Goal: Transaction & Acquisition: Download file/media

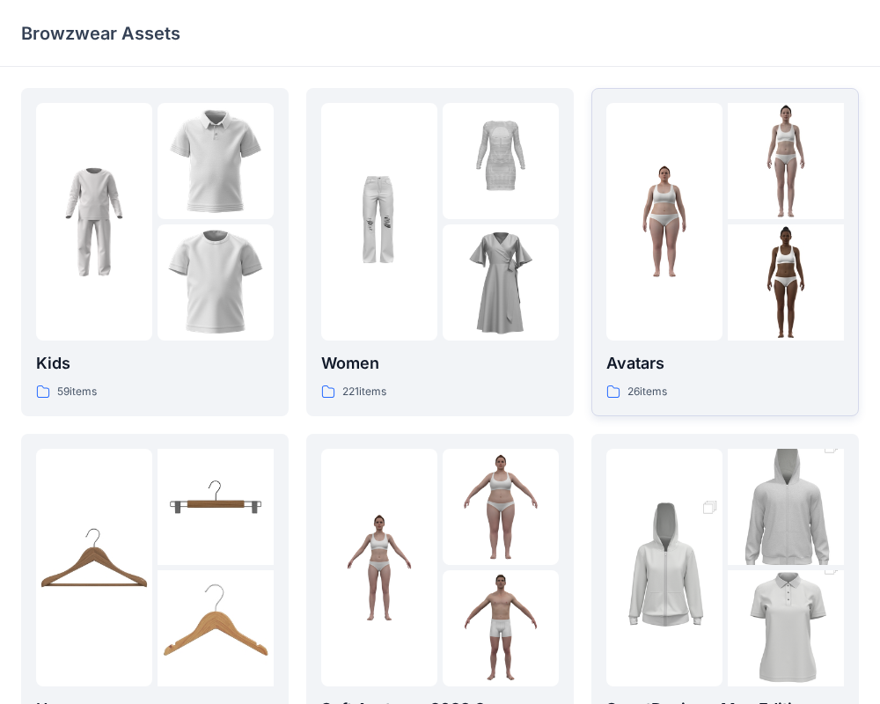
click at [662, 223] on img at bounding box center [664, 222] width 116 height 116
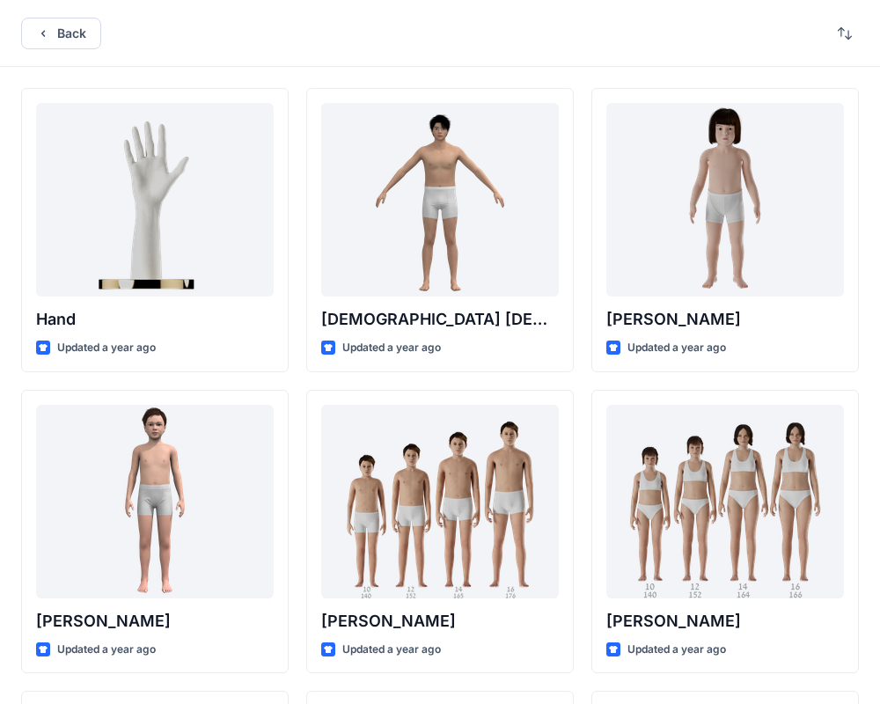
click at [557, 54] on div "Back" at bounding box center [440, 33] width 880 height 67
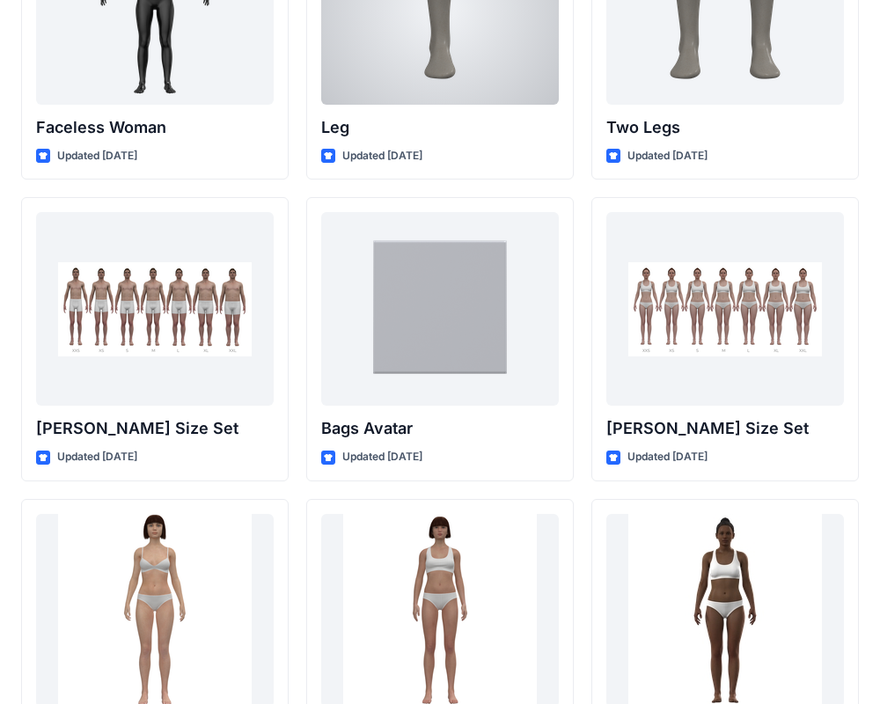
scroll to position [1712, 0]
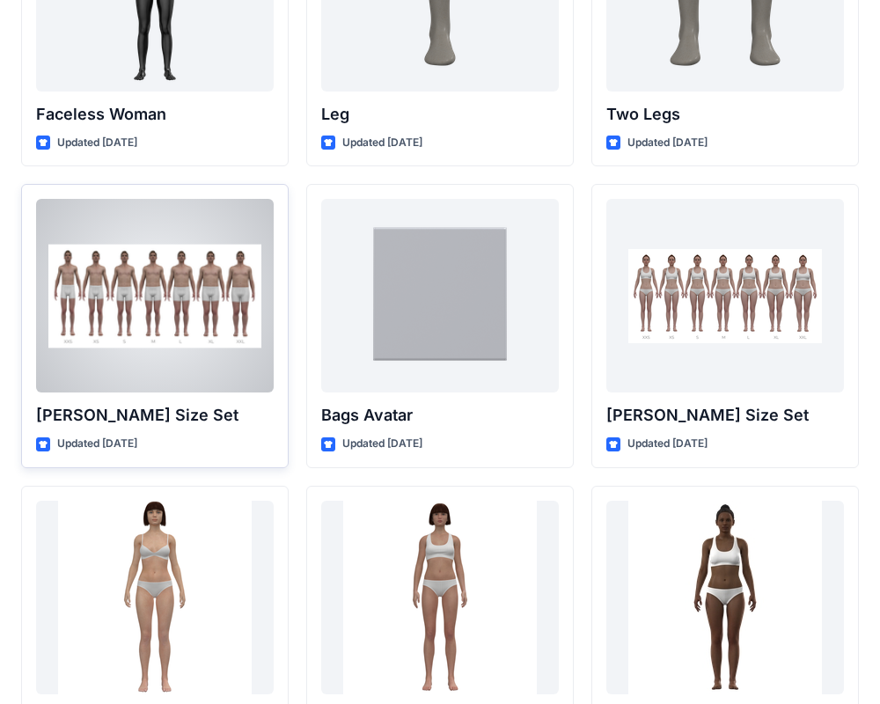
click at [177, 367] on div at bounding box center [155, 296] width 238 height 194
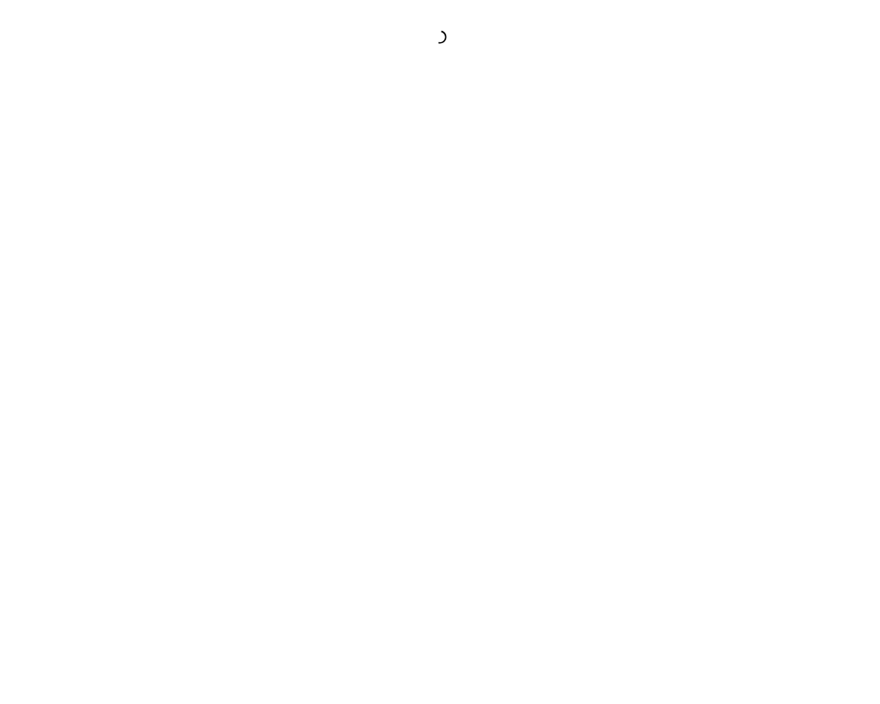
click at [178, 367] on div at bounding box center [440, 352] width 880 height 704
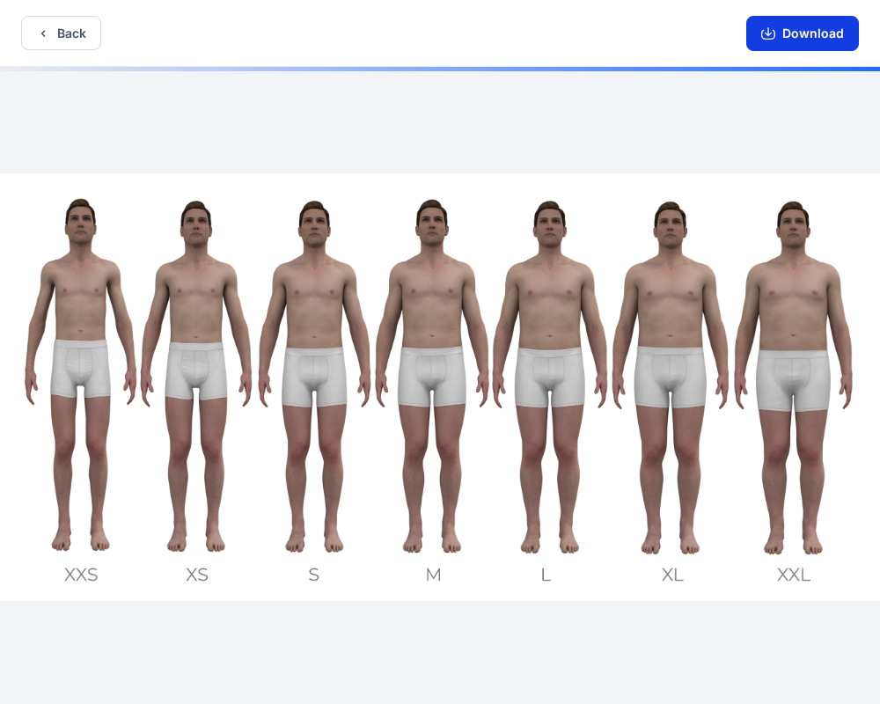
click at [804, 30] on button "Download" at bounding box center [802, 33] width 113 height 35
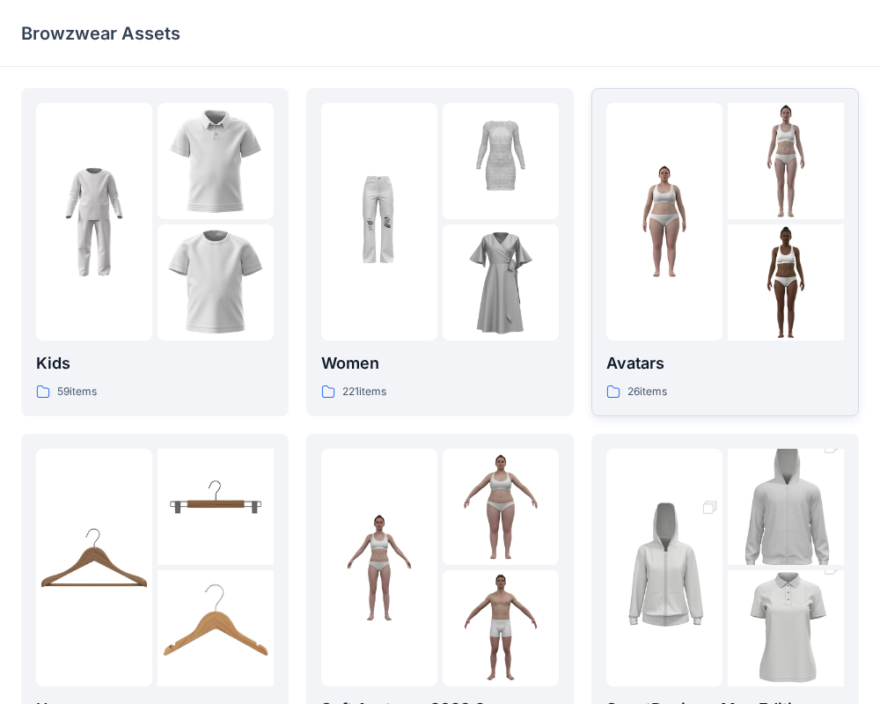
click at [724, 218] on div at bounding box center [725, 222] width 238 height 238
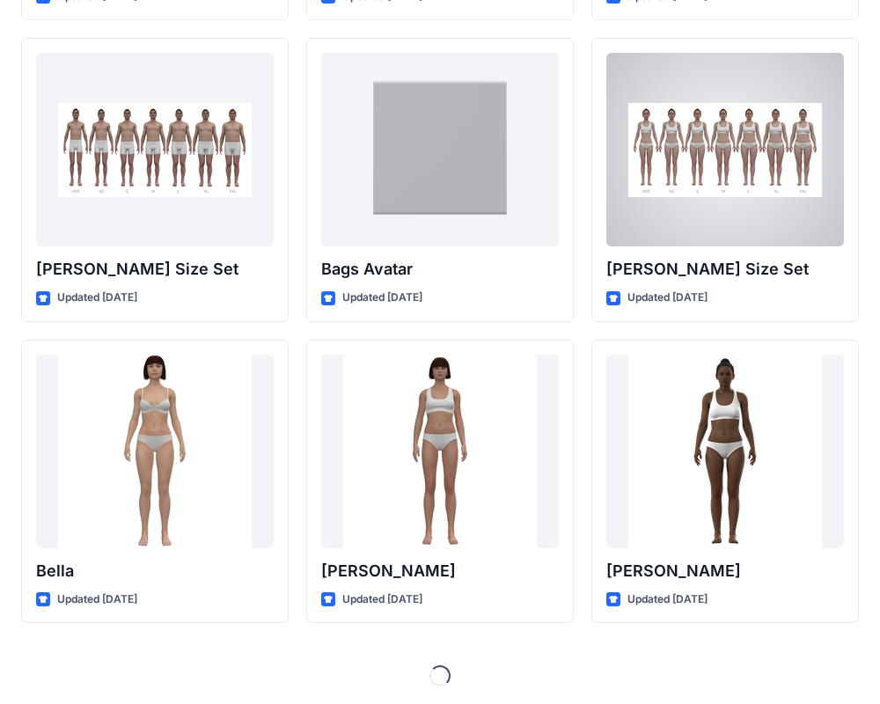
scroll to position [1861, 0]
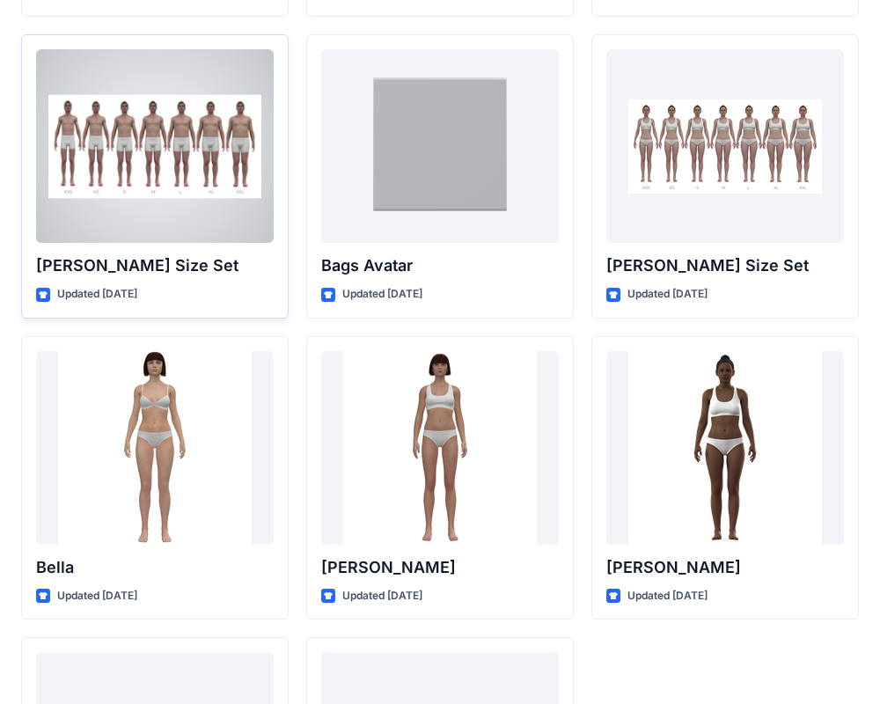
click at [101, 209] on div at bounding box center [155, 146] width 238 height 194
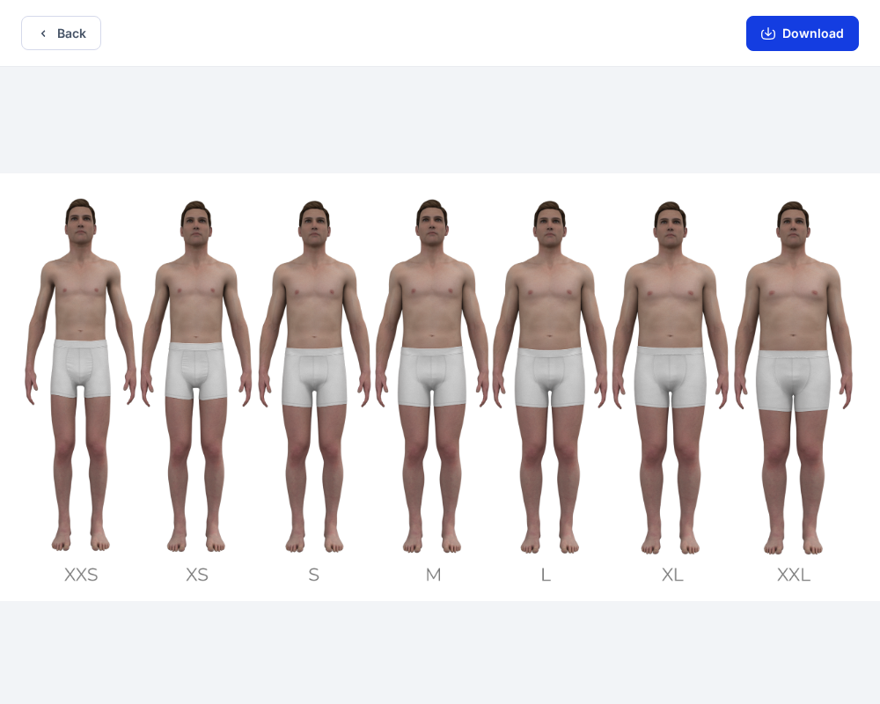
click at [808, 31] on button "Download" at bounding box center [802, 33] width 113 height 35
click at [785, 26] on button "Download" at bounding box center [802, 33] width 113 height 35
